Goal: Check status

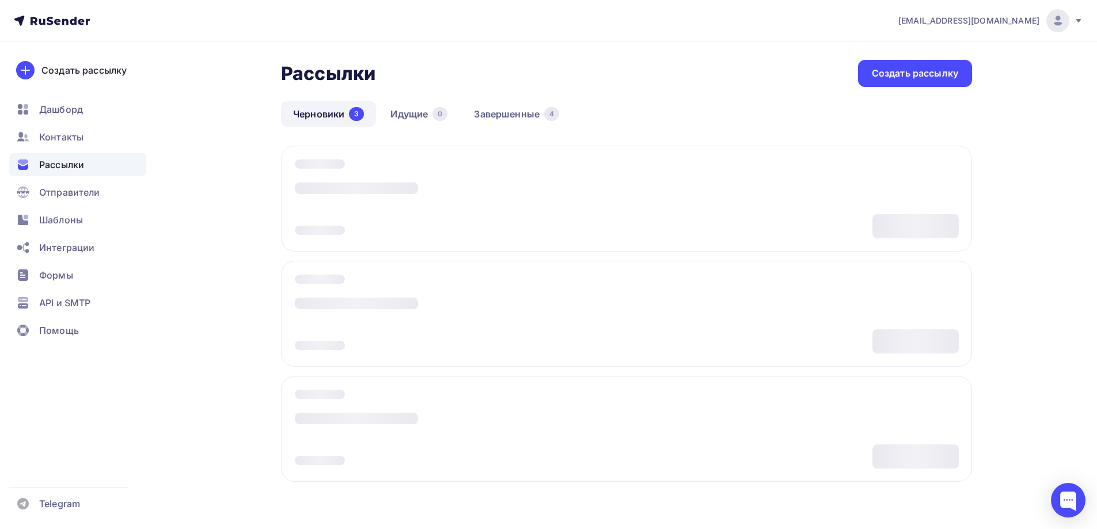
click at [130, 164] on div "Рассылки" at bounding box center [77, 164] width 137 height 23
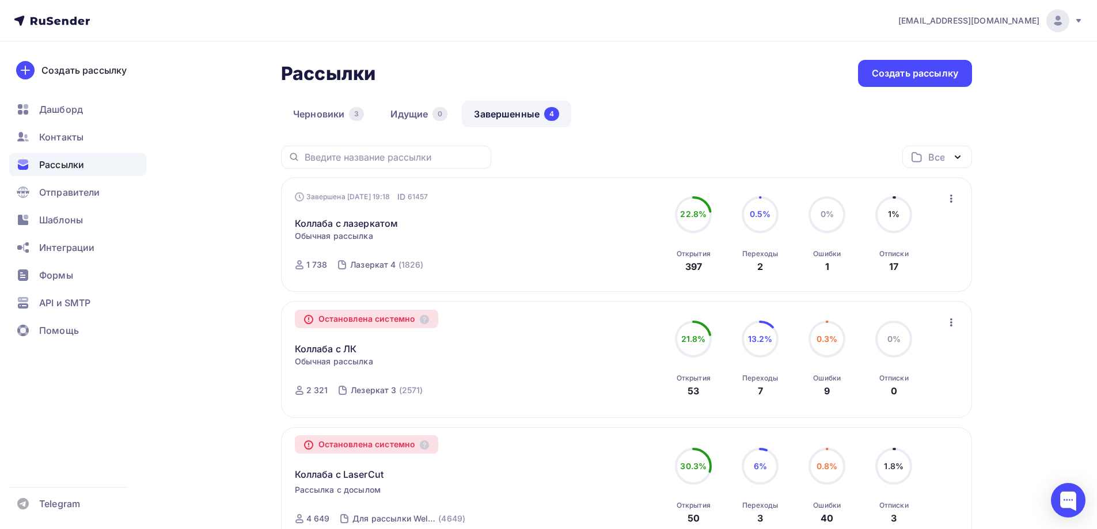
drag, startPoint x: 329, startPoint y: 263, endPoint x: 308, endPoint y: 264, distance: 21.9
click at [308, 264] on div "1 738 Лазеркат 4 (1826)" at bounding box center [363, 265] width 136 height 28
click at [615, 260] on div "Завершена [DATE] 19:18 ID 61457 Коллаба с лазеркатом Статистика Обзор рассылки …" at bounding box center [627, 235] width 664 height 88
drag, startPoint x: 672, startPoint y: 253, endPoint x: 713, endPoint y: 266, distance: 43.4
click at [713, 266] on div "22.8% 22.8% Открытия 397" at bounding box center [694, 234] width 58 height 77
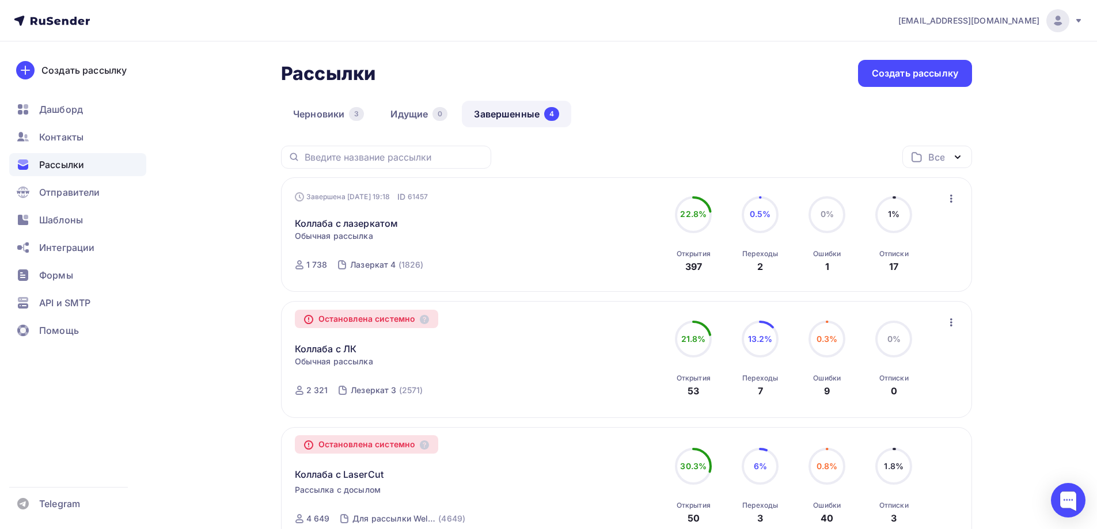
click at [708, 268] on div "Открытия 397" at bounding box center [694, 257] width 34 height 31
drag, startPoint x: 749, startPoint y: 264, endPoint x: 759, endPoint y: 267, distance: 10.4
click at [759, 267] on div "Переходы 2" at bounding box center [760, 257] width 36 height 31
click at [773, 280] on div "Завершена [DATE] 19:18 ID 61457 Коллаба с лазеркатом Статистика Обзор рассылки …" at bounding box center [626, 234] width 691 height 115
drag, startPoint x: 902, startPoint y: 270, endPoint x: 927, endPoint y: 267, distance: 24.9
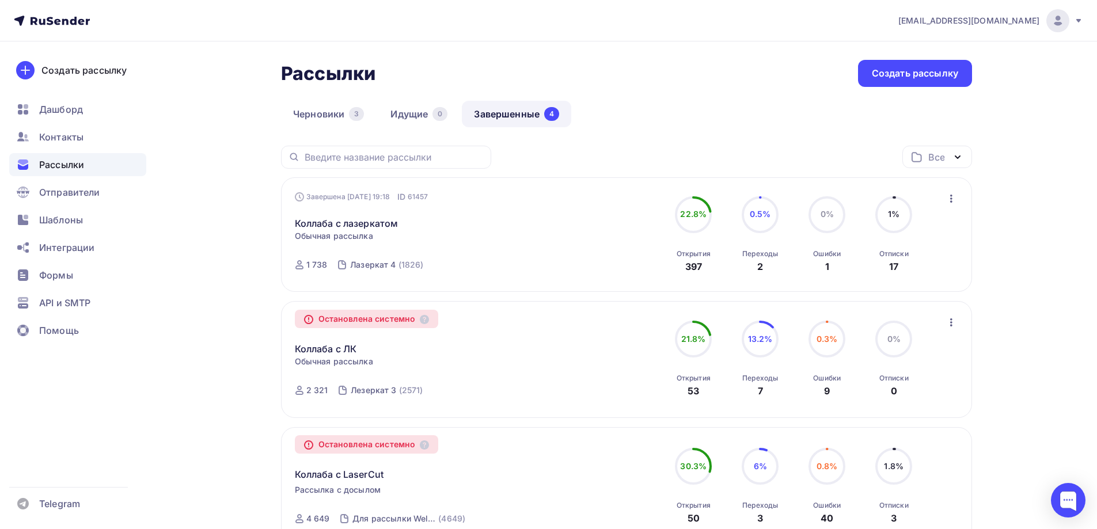
click at [923, 267] on div "1% 1% Отписки 17" at bounding box center [894, 234] width 58 height 77
click at [927, 267] on div "Завершена [DATE] 19:18 ID 61457 Коллаба с лазеркатом Статистика Обзор рассылки …" at bounding box center [627, 235] width 664 height 88
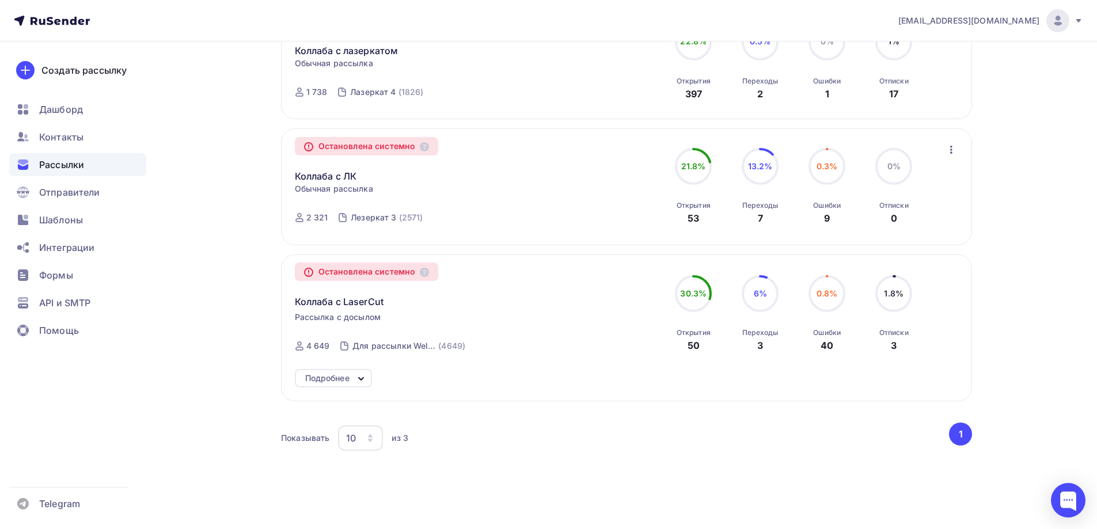
scroll to position [115, 0]
